Goal: Navigation & Orientation: Find specific page/section

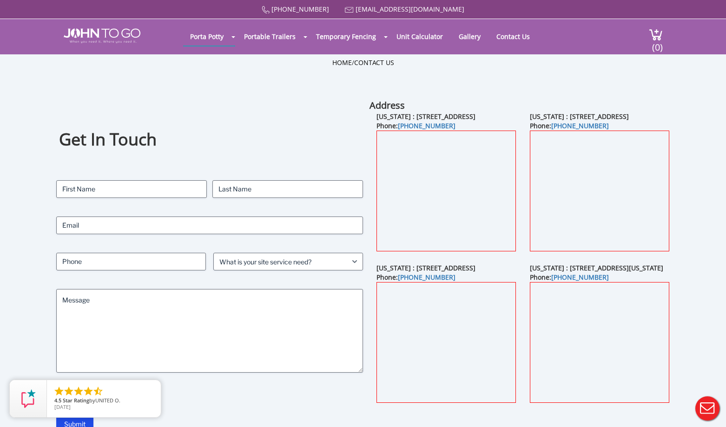
click at [417, 40] on div at bounding box center [363, 213] width 726 height 427
click at [419, 35] on link "Unit Calculator" at bounding box center [420, 36] width 60 height 18
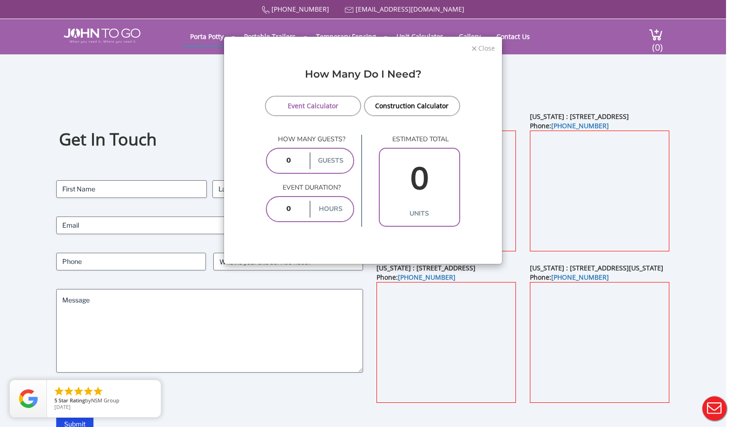
click at [478, 47] on span "Close" at bounding box center [487, 47] width 18 height 9
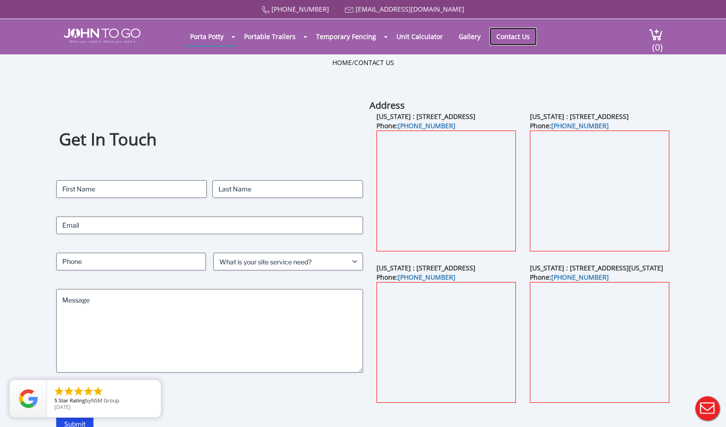
click at [501, 38] on link "Contact Us" at bounding box center [513, 36] width 47 height 18
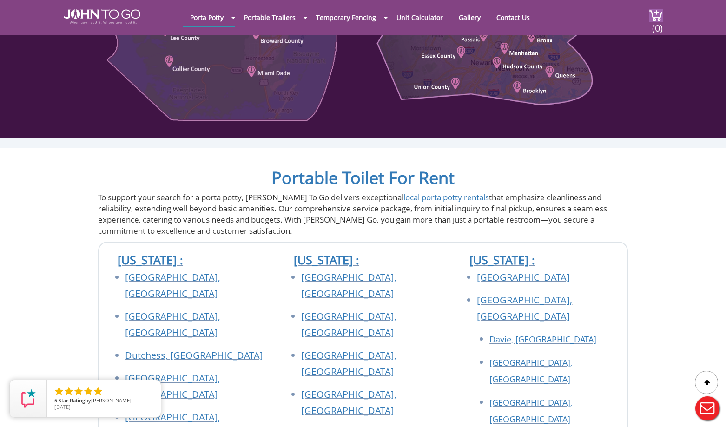
scroll to position [512, 0]
